Goal: Task Accomplishment & Management: Manage account settings

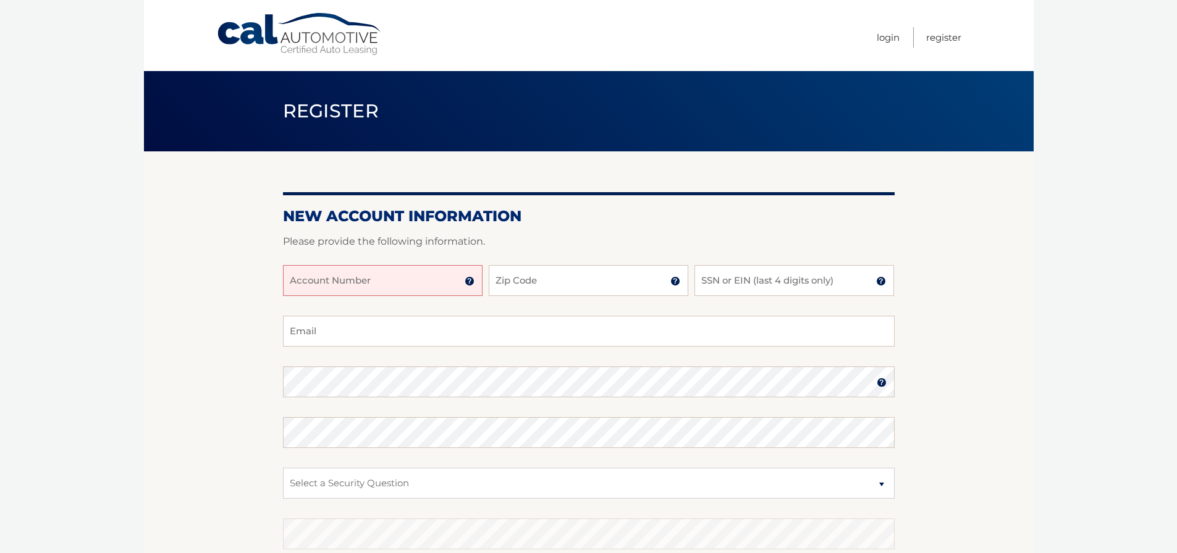
click at [359, 279] on input "Account Number" at bounding box center [383, 280] width 200 height 31
click at [469, 282] on img at bounding box center [469, 281] width 10 height 10
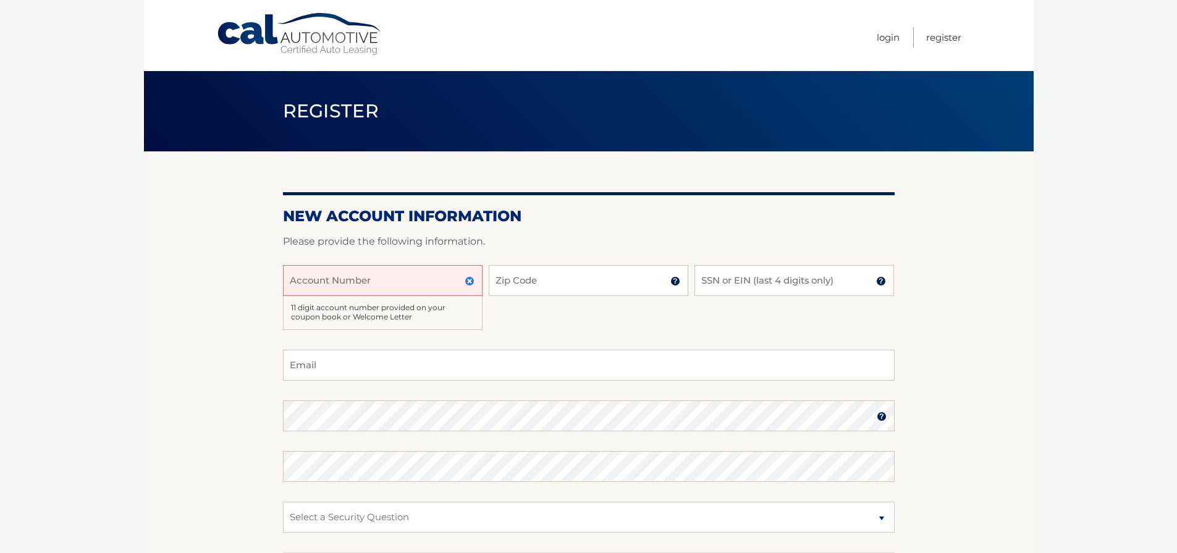
click at [469, 282] on img at bounding box center [469, 281] width 10 height 10
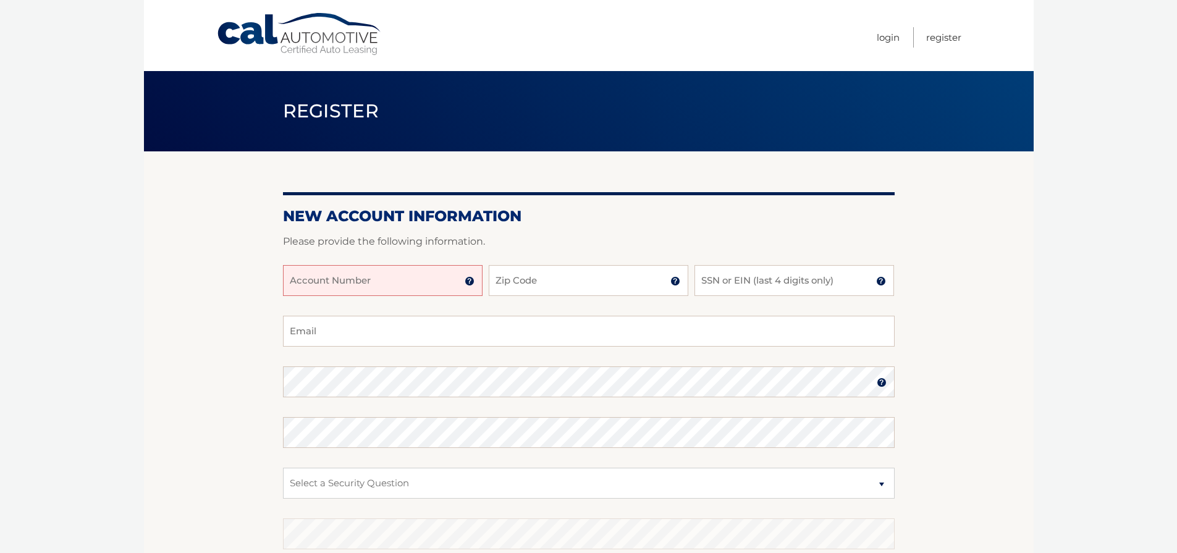
click at [312, 278] on input "Account Number" at bounding box center [383, 280] width 200 height 31
type input "44455987167"
type input "32801"
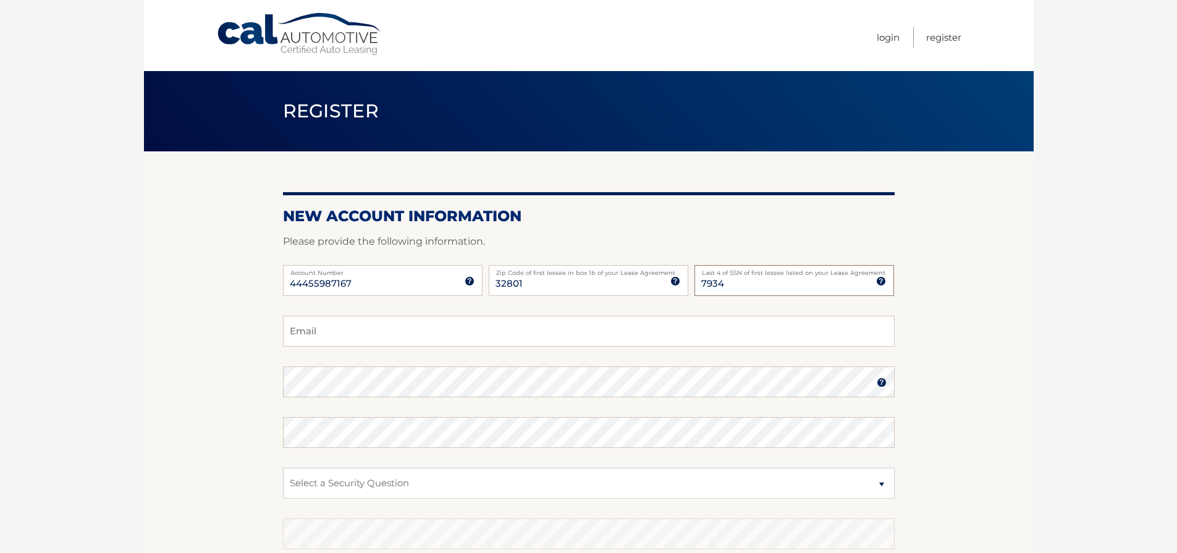
type input "7934"
type input "jacobbarone02@gmail.com"
click at [494, 492] on select "Select a Security Question What was the name of your elementary school? What is…" at bounding box center [588, 483] width 611 height 31
select select "1"
click at [283, 468] on select "Select a Security Question What was the name of your elementary school? What is…" at bounding box center [588, 483] width 611 height 31
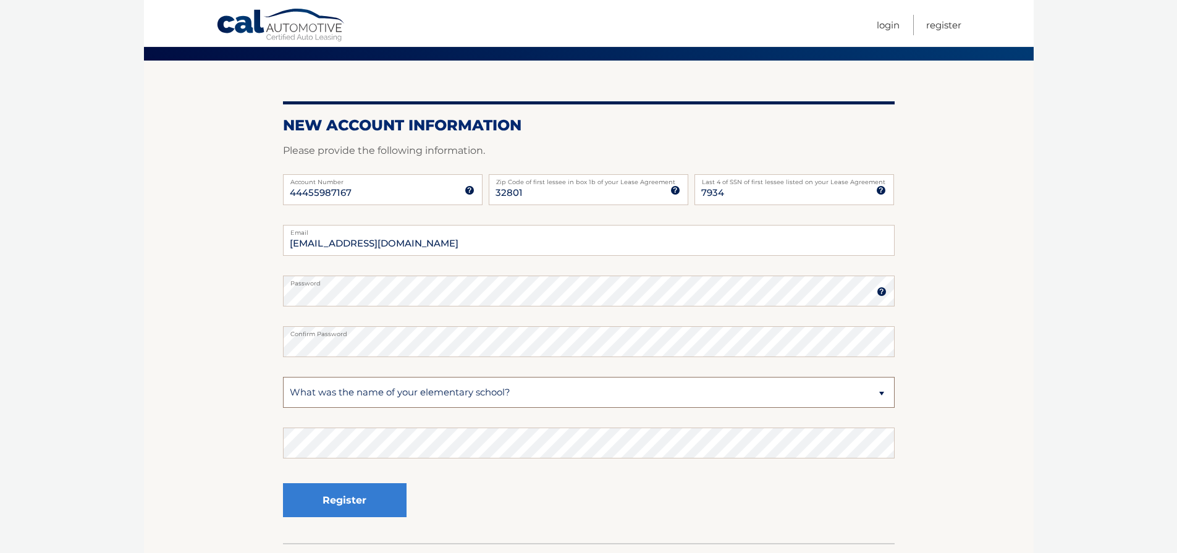
scroll to position [175, 0]
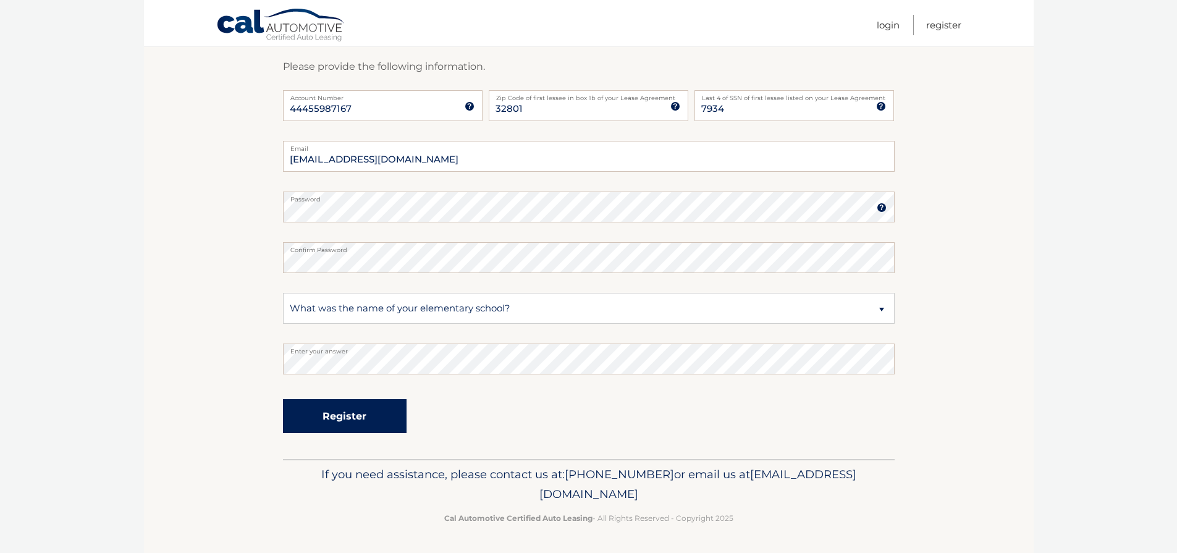
click at [403, 411] on button "Register" at bounding box center [345, 416] width 124 height 34
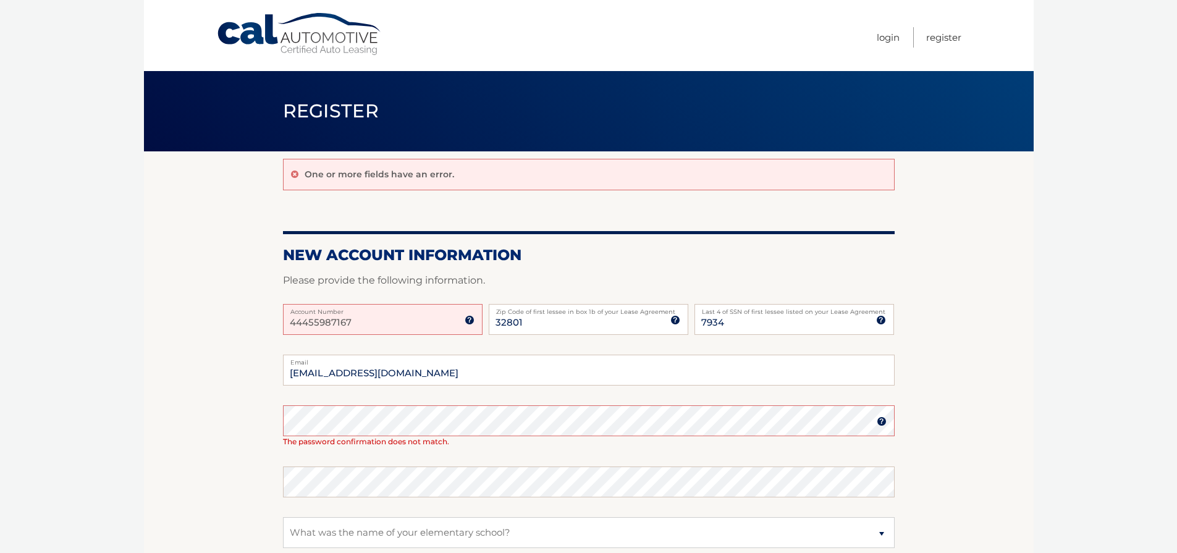
click at [382, 313] on label "Account Number" at bounding box center [383, 309] width 200 height 10
click at [382, 313] on input "44455987167" at bounding box center [383, 319] width 200 height 31
click at [374, 323] on input "44455987167" at bounding box center [383, 319] width 200 height 31
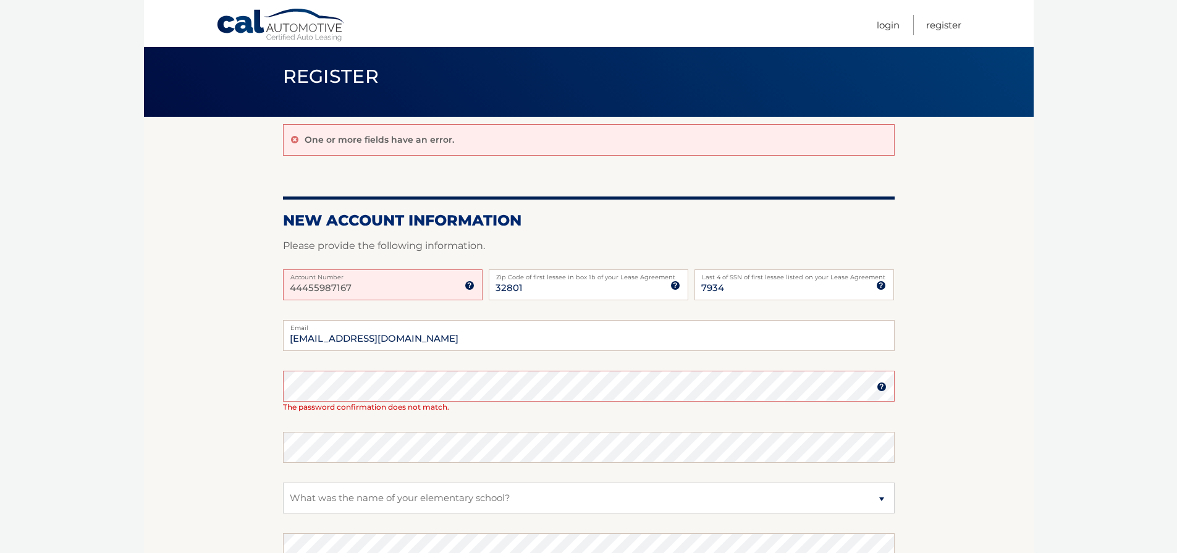
scroll to position [117, 0]
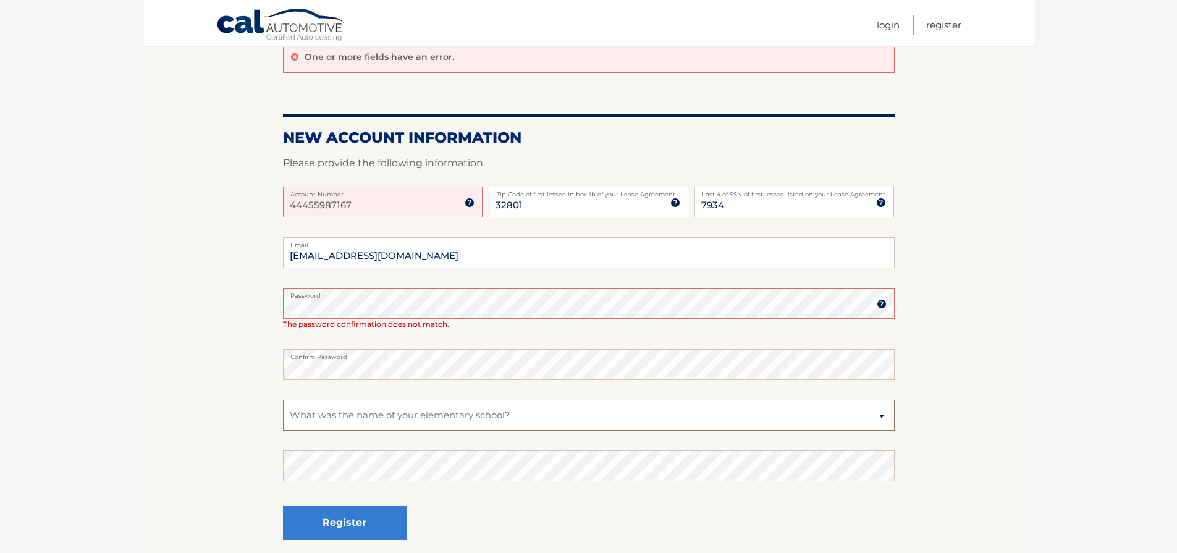
click at [347, 423] on select "Select a Security Question What was the name of your elementary school? What is…" at bounding box center [588, 415] width 611 height 31
click at [340, 534] on button "Register" at bounding box center [345, 523] width 124 height 34
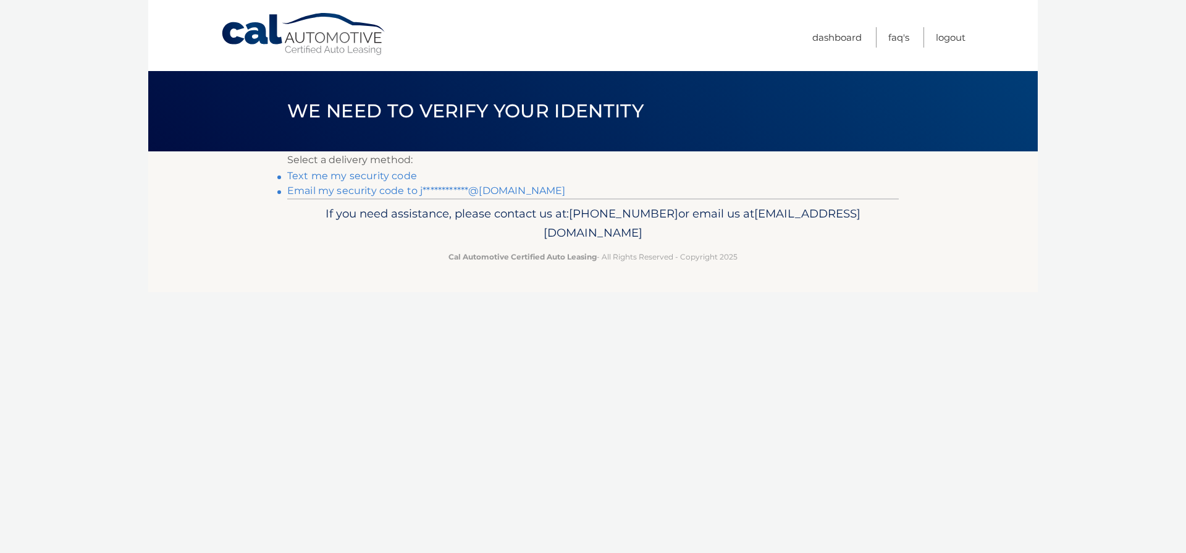
click at [380, 174] on link "Text me my security code" at bounding box center [352, 176] width 130 height 12
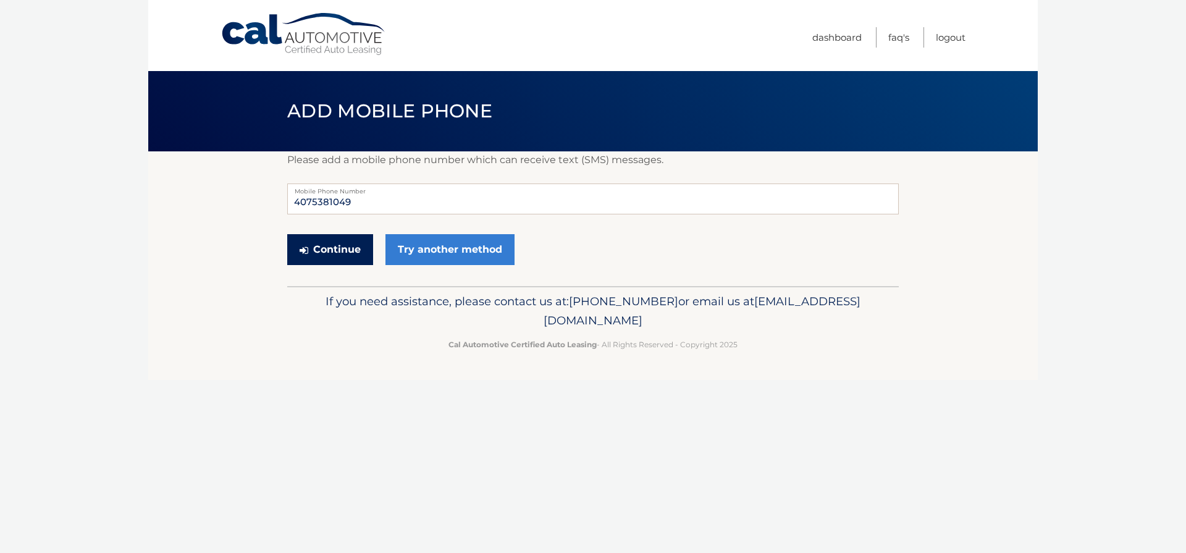
click at [334, 245] on button "Continue" at bounding box center [330, 249] width 86 height 31
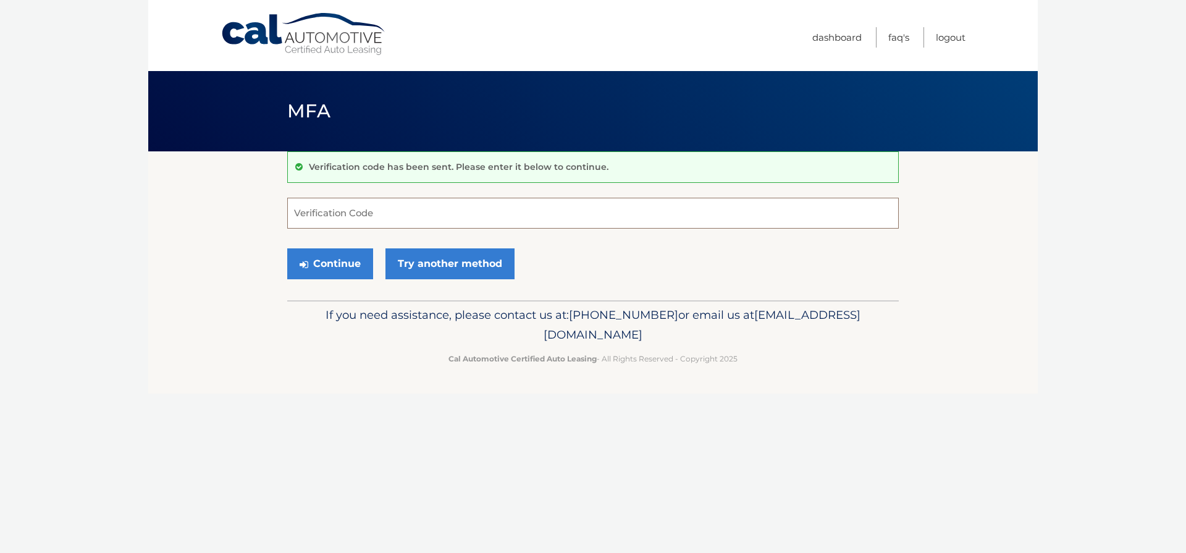
click at [382, 216] on input "Verification Code" at bounding box center [592, 213] width 611 height 31
type input "300997"
click at [343, 258] on button "Continue" at bounding box center [330, 263] width 86 height 31
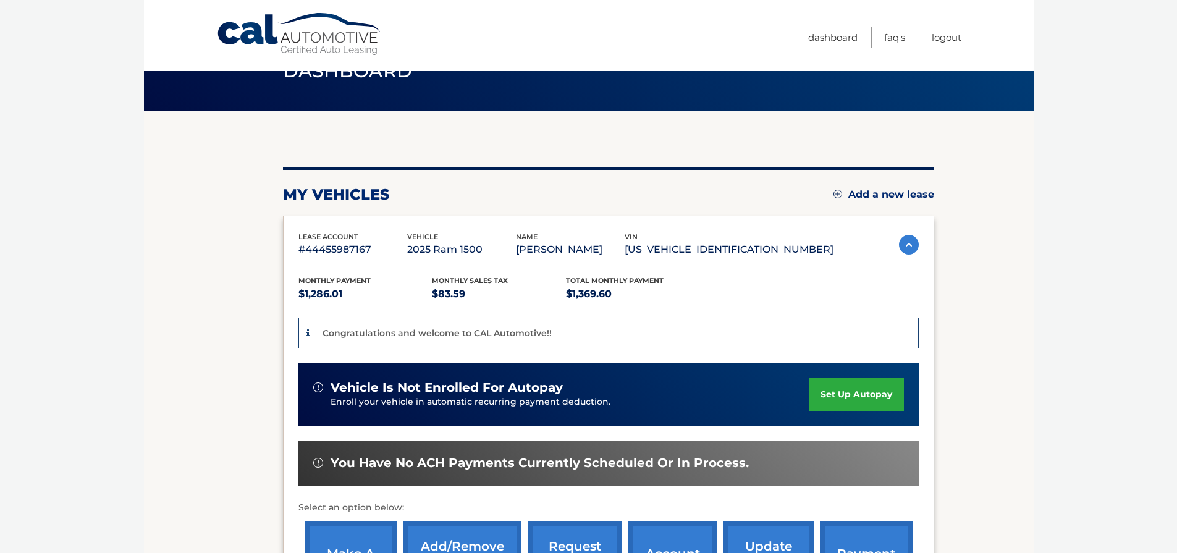
scroll to position [54, 0]
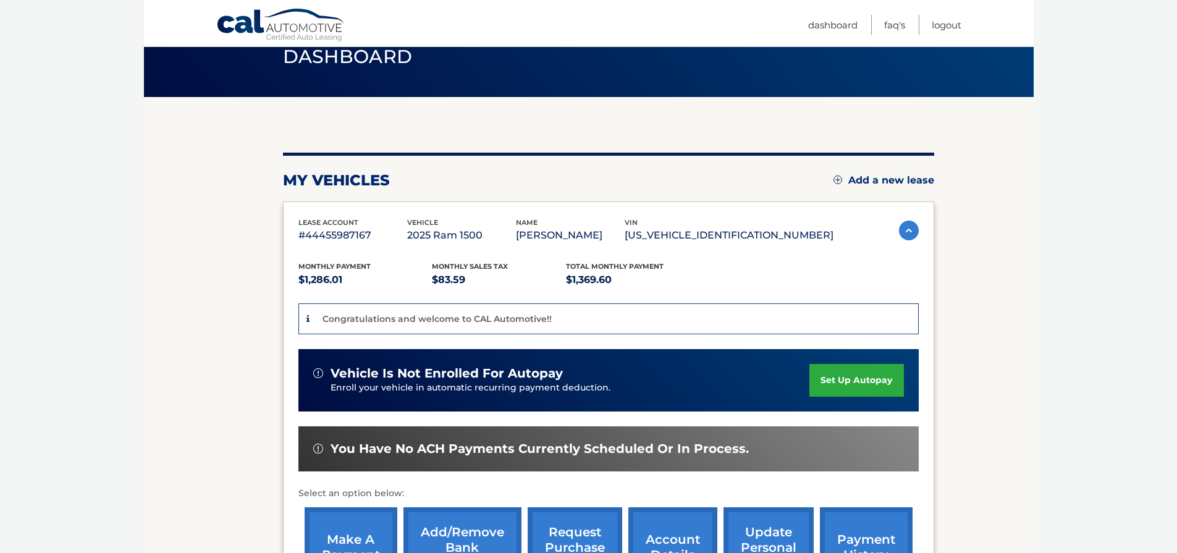
click at [846, 379] on link "set up autopay" at bounding box center [856, 380] width 94 height 33
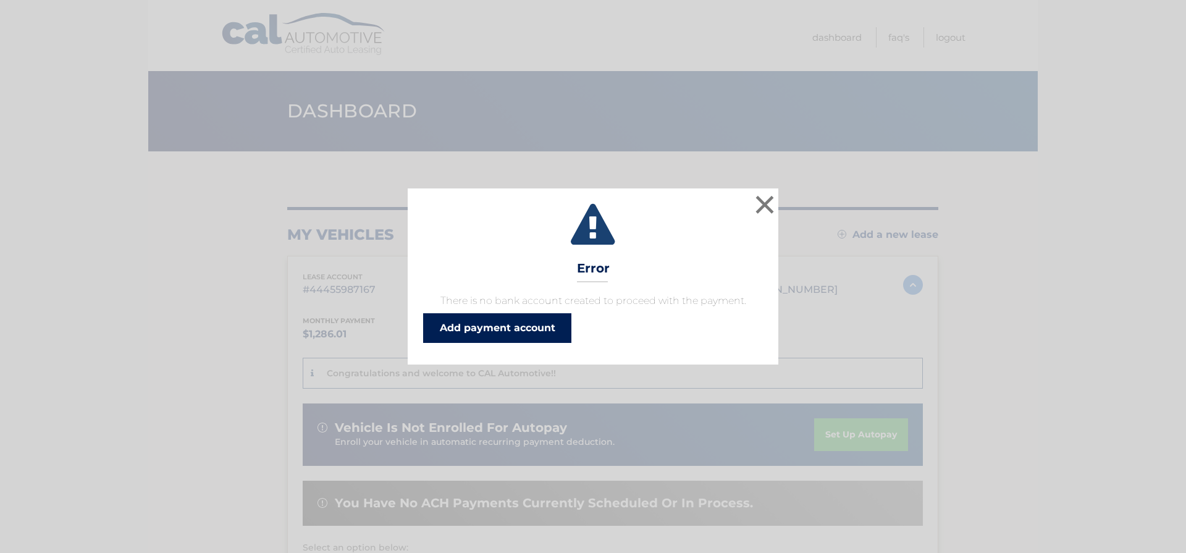
click at [466, 330] on link "Add payment account" at bounding box center [497, 328] width 148 height 30
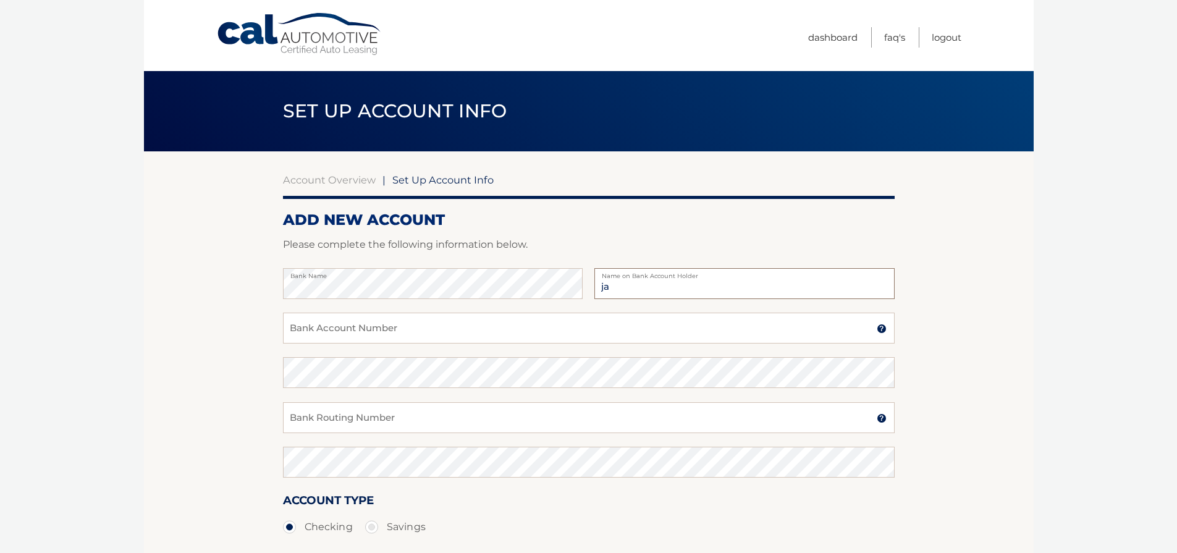
type input "j"
type input "[PERSON_NAME]"
click at [321, 321] on input "Bank Account Number" at bounding box center [588, 328] width 611 height 31
type input "922239550"
click at [353, 397] on div "Confirm Bank Account Number" at bounding box center [588, 379] width 611 height 44
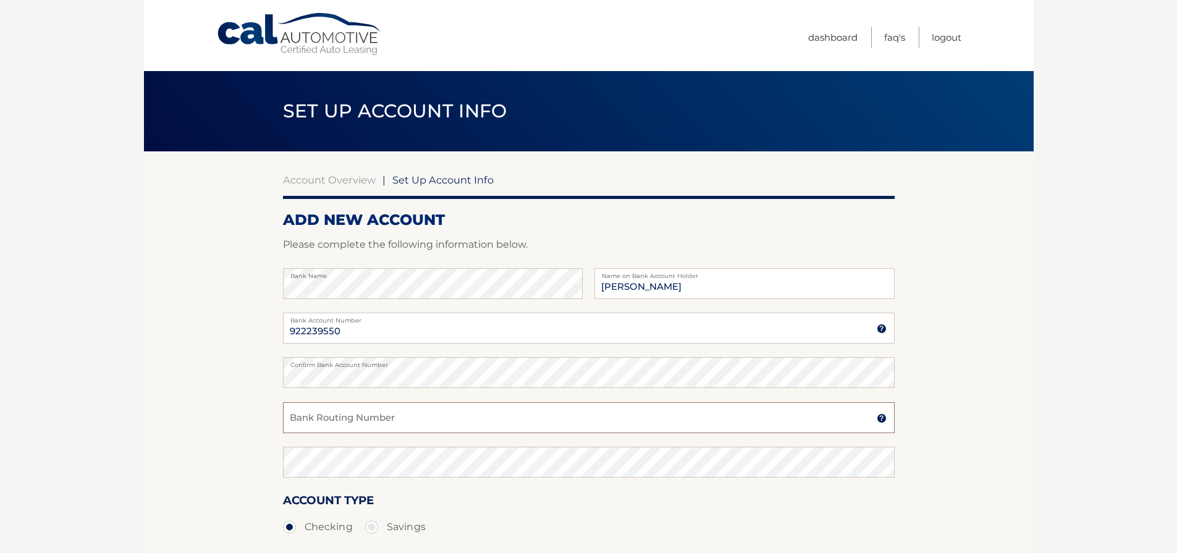
click at [352, 405] on input "Bank Routing Number" at bounding box center [588, 417] width 611 height 31
type input "267084131"
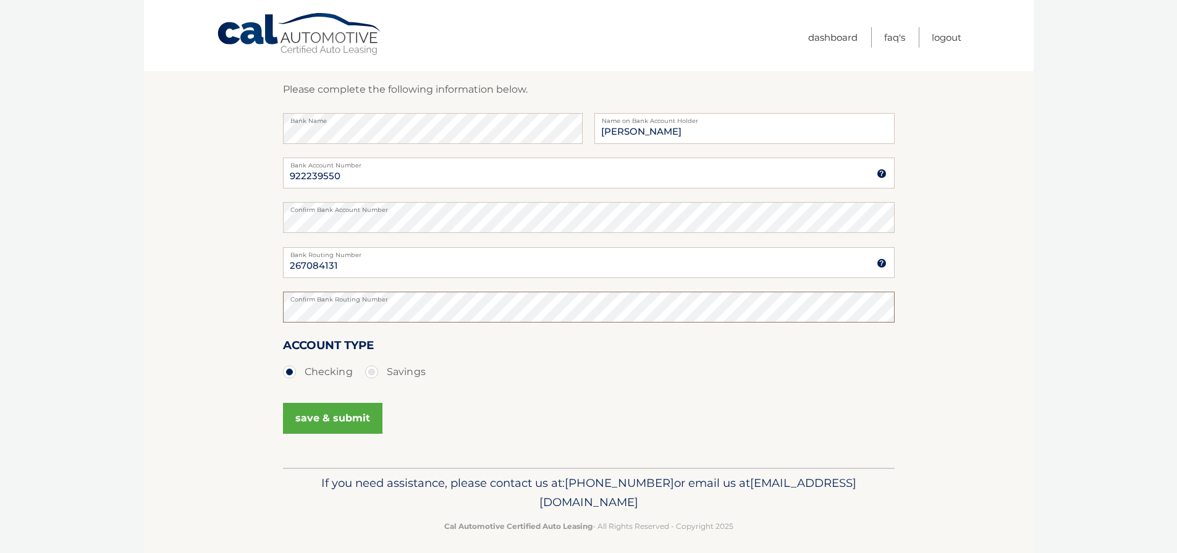
scroll to position [164, 0]
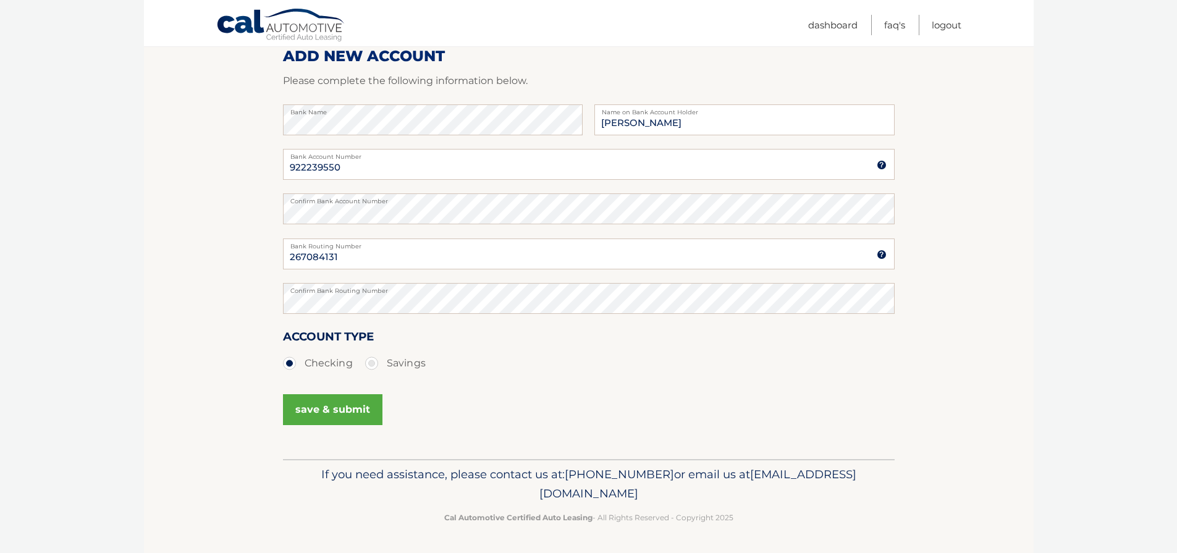
click at [300, 404] on button "save & submit" at bounding box center [332, 409] width 99 height 31
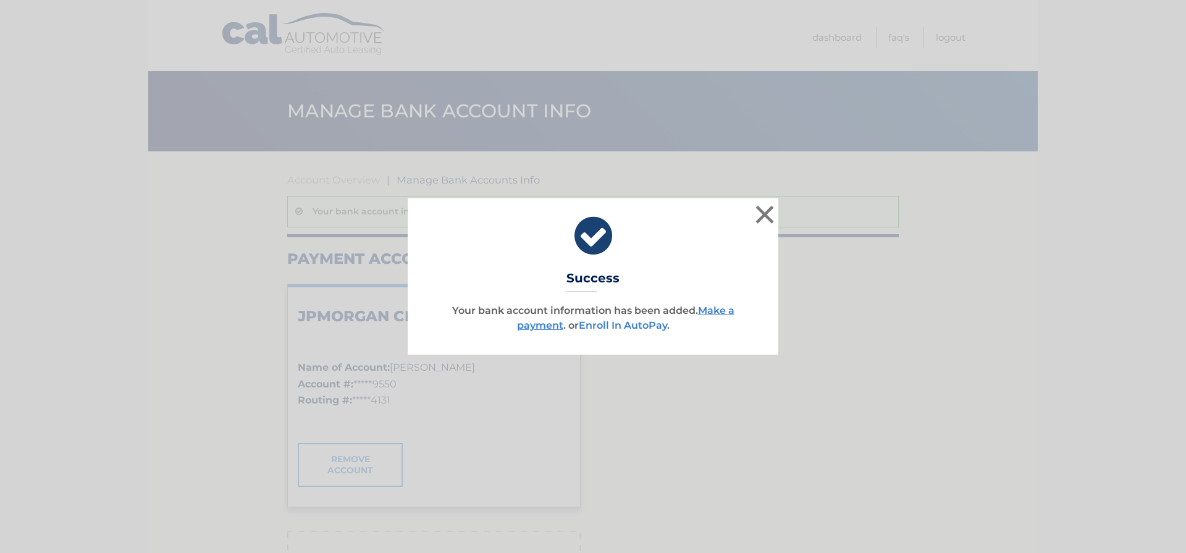
click at [644, 326] on link "Enroll In AutoPay" at bounding box center [623, 325] width 88 height 12
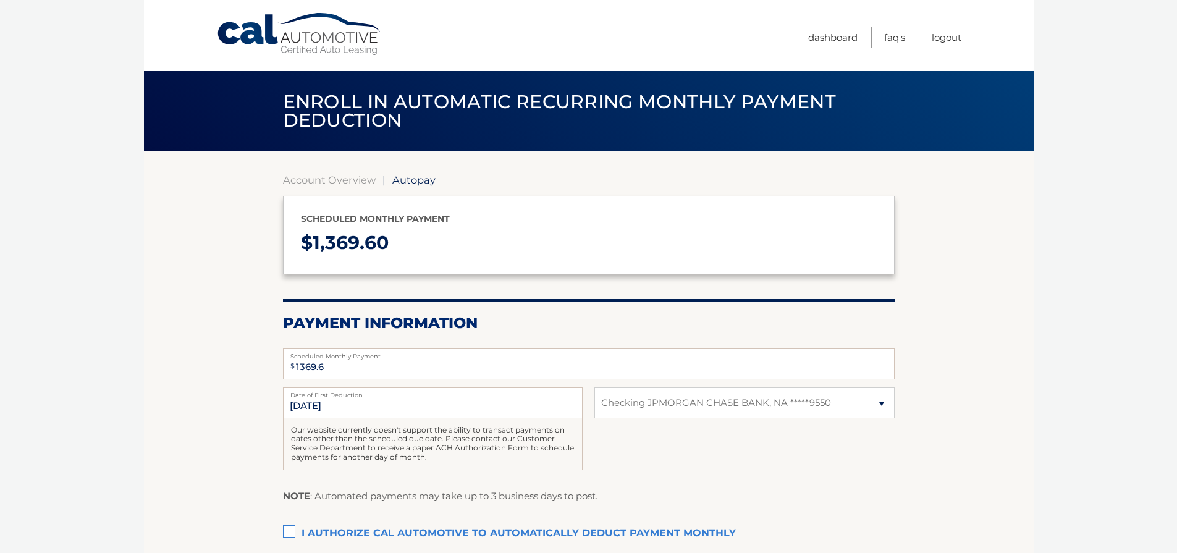
select select "NDI0ZmM4ZWMtMmFlYy00ZGY0LWFlMWEtNTY3YzQ1MDI2MWNh"
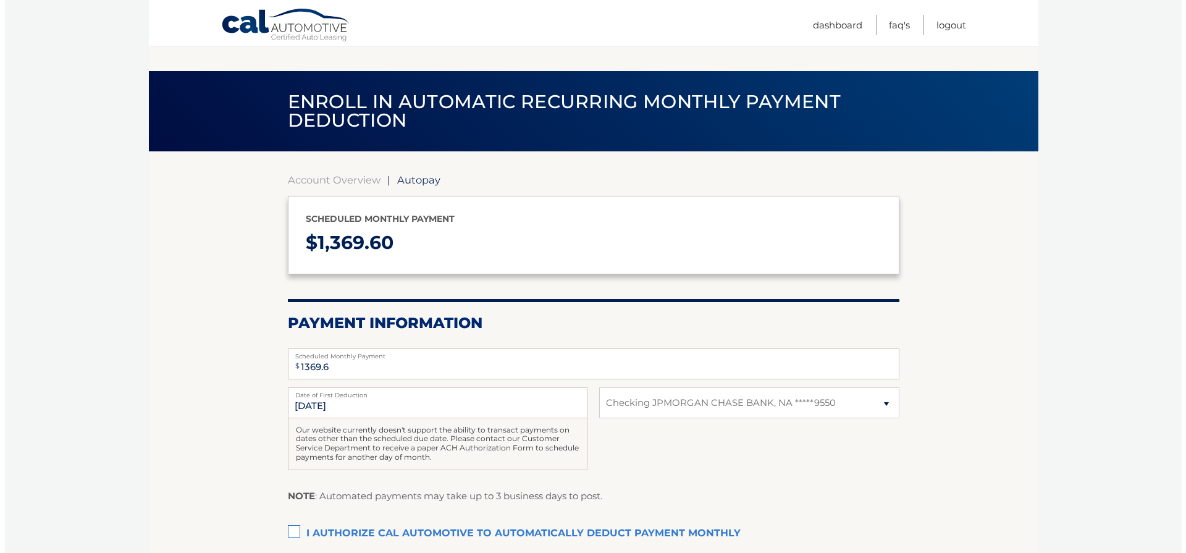
scroll to position [157, 0]
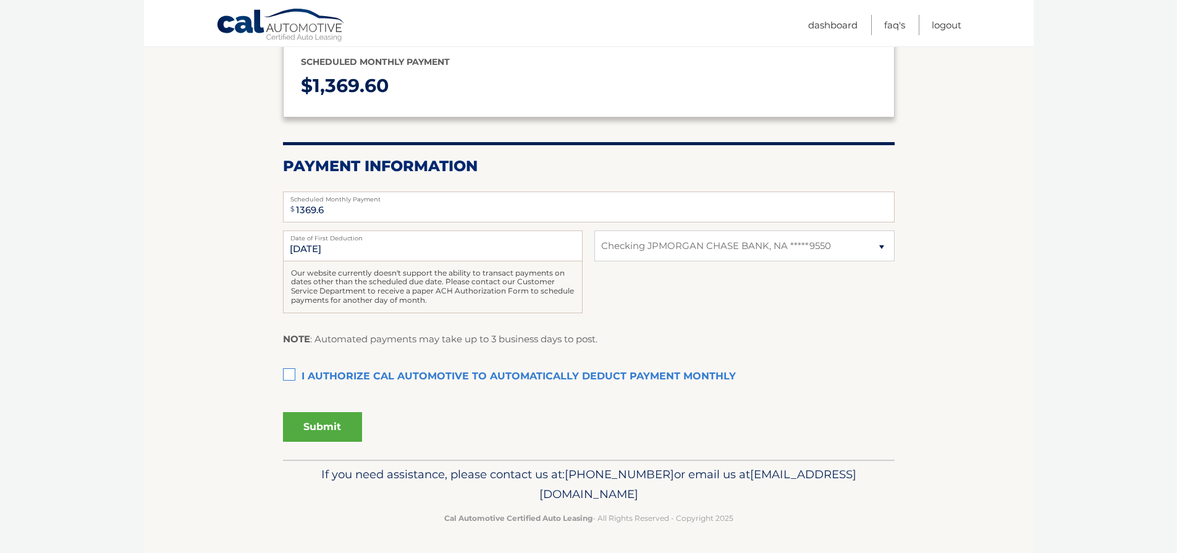
click at [294, 379] on label "I authorize cal automotive to automatically deduct payment monthly This checkbo…" at bounding box center [588, 376] width 611 height 25
click at [0, 0] on input "I authorize cal automotive to automatically deduct payment monthly This checkbo…" at bounding box center [0, 0] width 0 height 0
click at [348, 416] on button "Submit" at bounding box center [322, 427] width 79 height 30
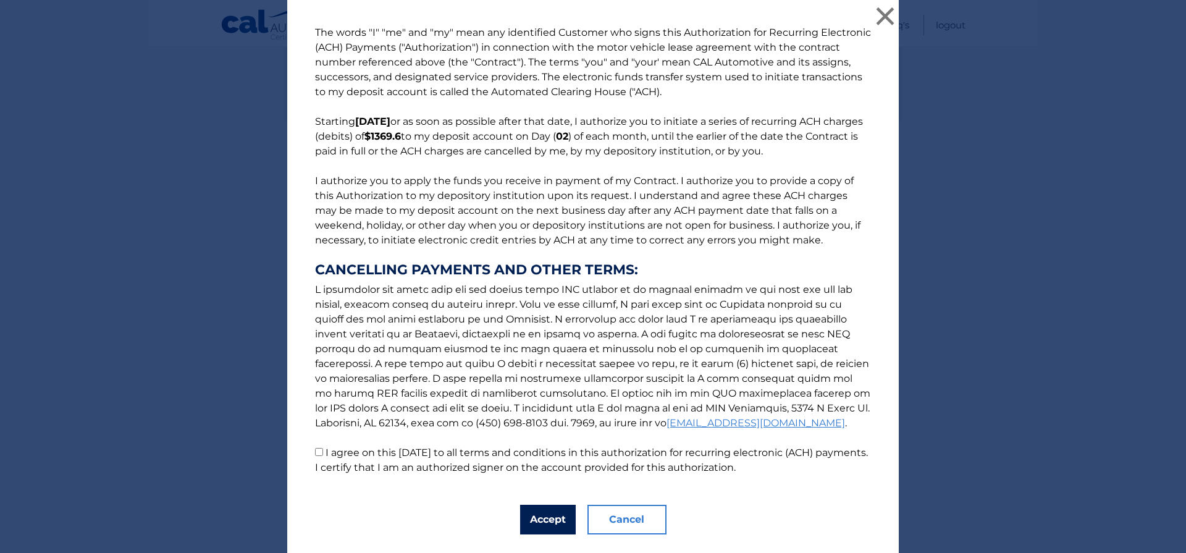
click at [560, 513] on button "Accept" at bounding box center [548, 520] width 56 height 30
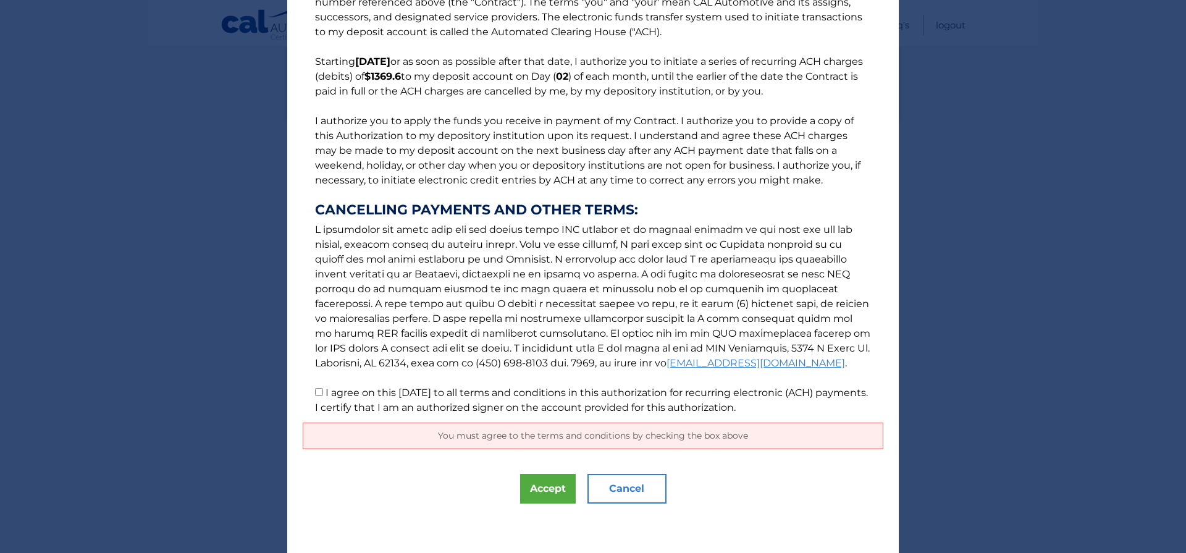
click at [473, 398] on label "I agree on this 08/31/2025 to all terms and conditions in this authorization fo…" at bounding box center [591, 400] width 553 height 27
click at [323, 396] on input "I agree on this 08/31/2025 to all terms and conditions in this authorization fo…" at bounding box center [319, 392] width 8 height 8
checkbox input "true"
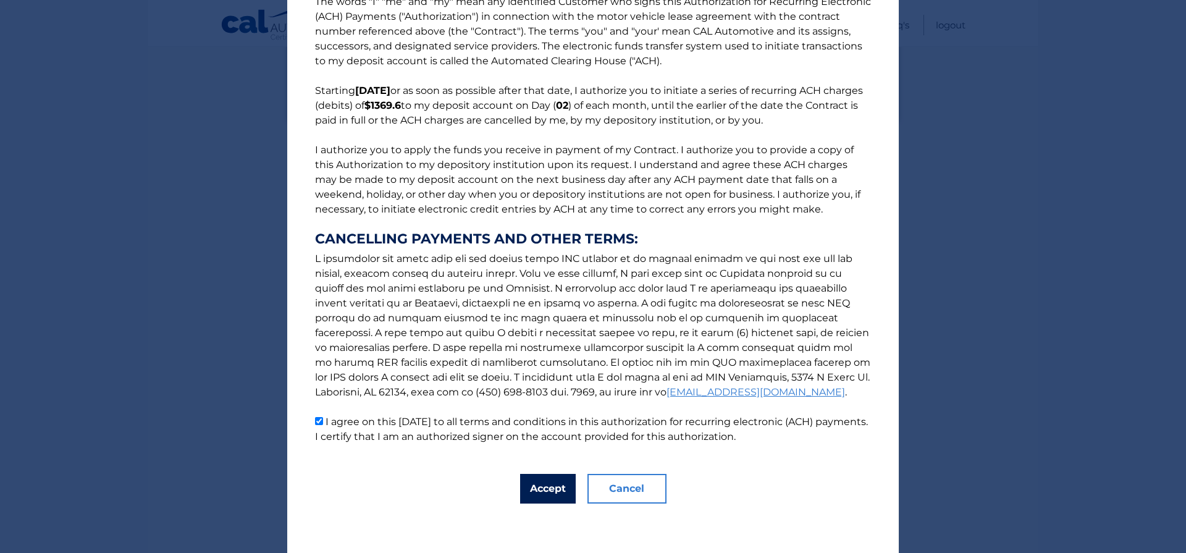
click at [535, 491] on button "Accept" at bounding box center [548, 489] width 56 height 30
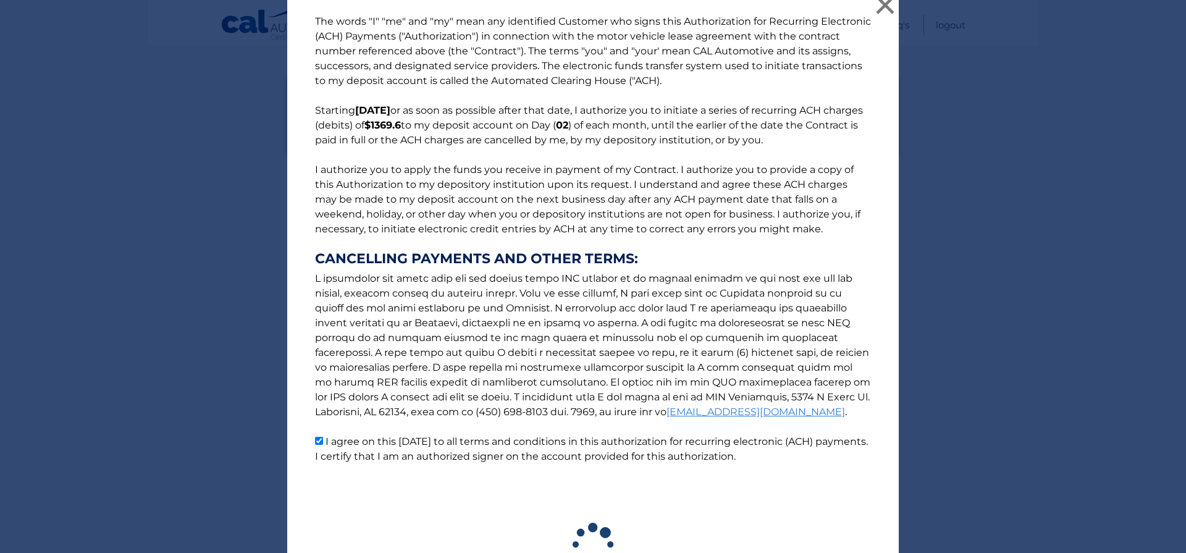
scroll to position [0, 0]
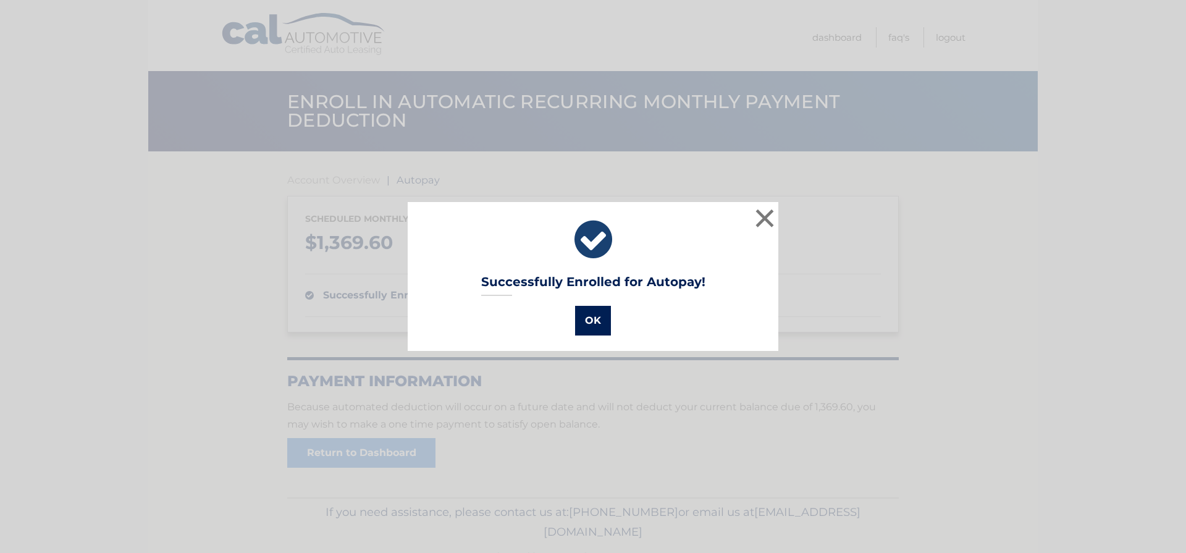
click at [579, 312] on button "OK" at bounding box center [593, 321] width 36 height 30
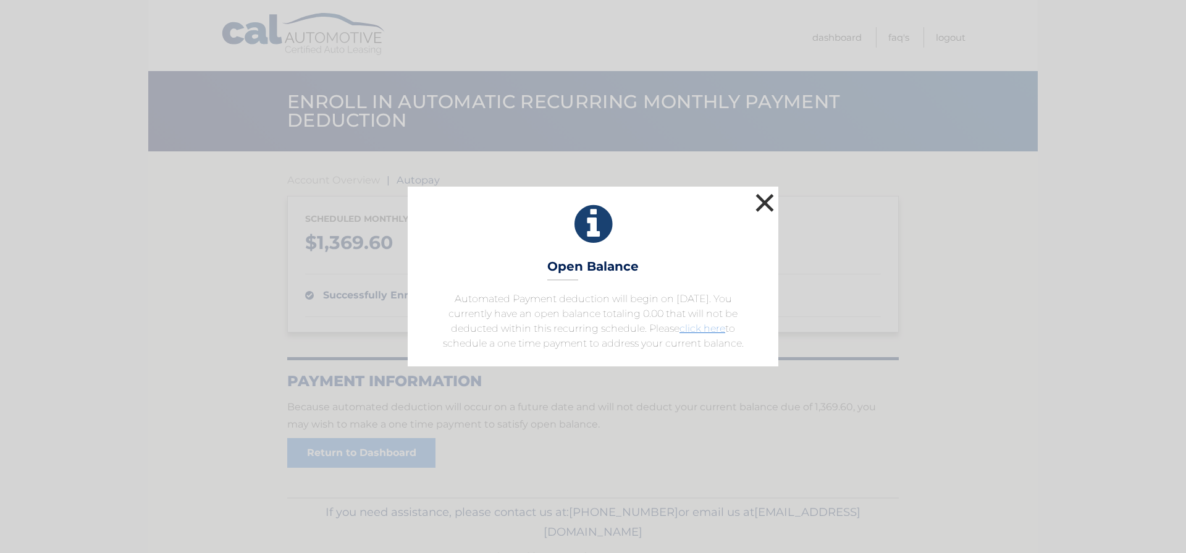
click at [758, 209] on button "×" at bounding box center [764, 202] width 25 height 25
